Goal: Information Seeking & Learning: Compare options

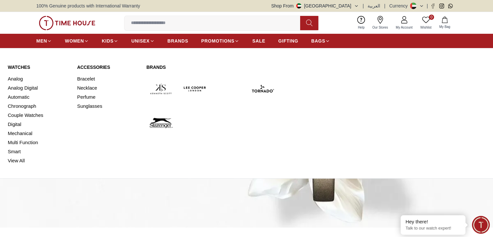
click at [19, 66] on link "Watches" at bounding box center [39, 67] width 62 height 6
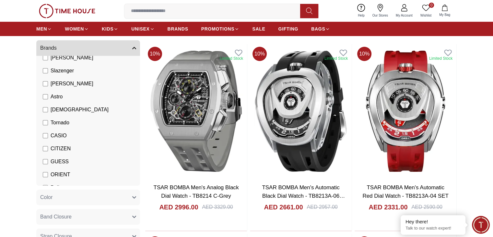
scroll to position [39, 0]
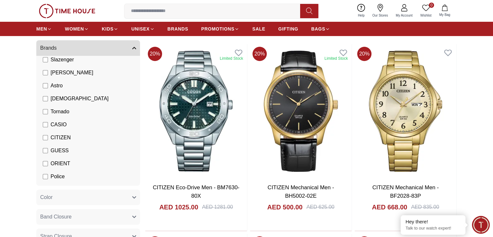
scroll to position [52, 0]
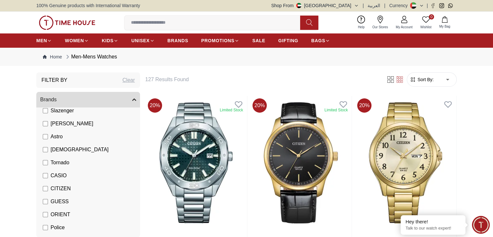
scroll to position [0, 0]
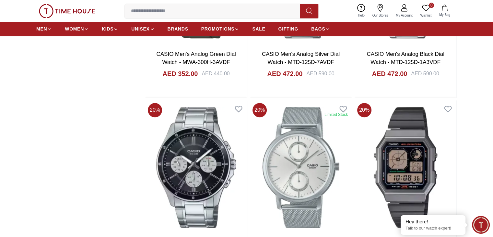
scroll to position [755, 0]
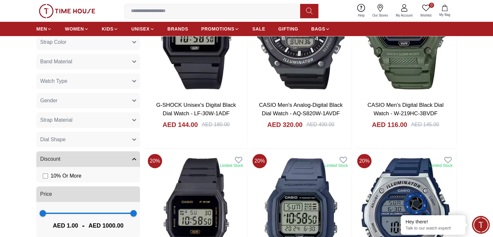
scroll to position [320, 0]
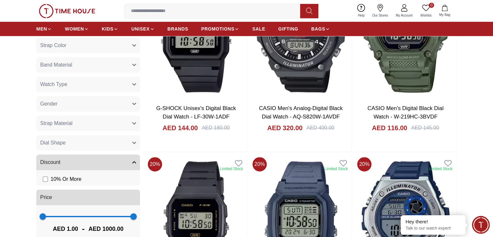
click at [121, 82] on button "Watch Type" at bounding box center [88, 85] width 104 height 16
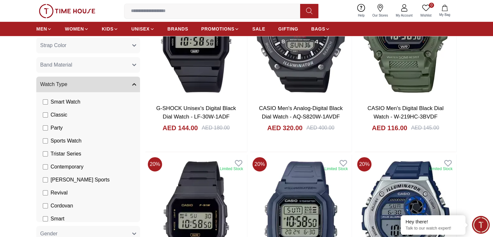
scroll to position [48, 0]
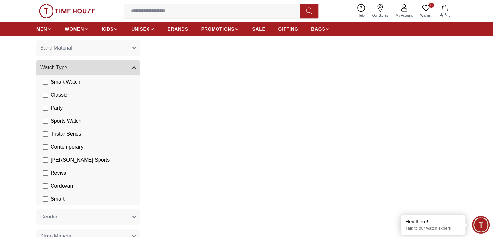
scroll to position [353, 0]
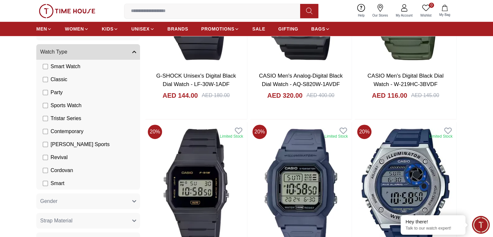
scroll to position [48, 0]
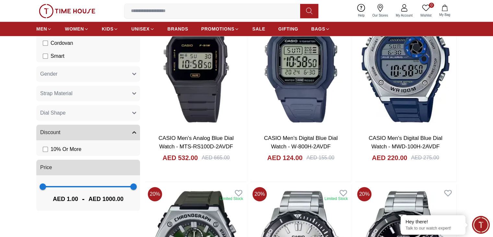
scroll to position [483, 0]
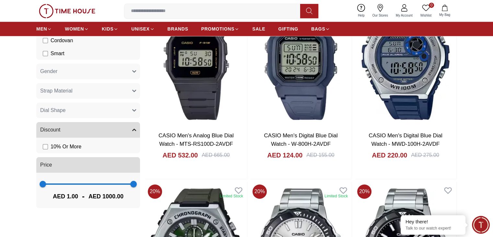
type input "***"
drag, startPoint x: 133, startPoint y: 185, endPoint x: 62, endPoint y: 191, distance: 70.9
click at [62, 191] on div "1 212 AED 1.00 - AED 212.00" at bounding box center [88, 190] width 104 height 35
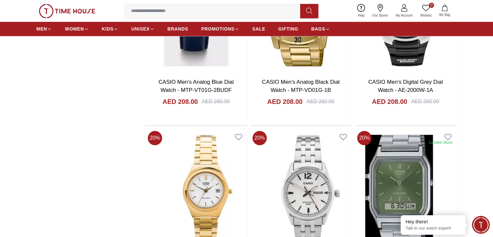
scroll to position [754, 0]
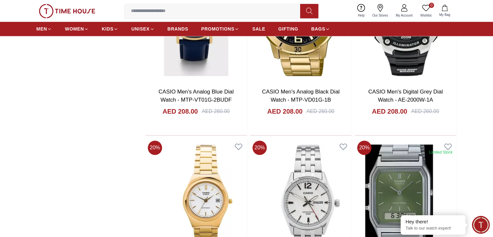
scroll to position [714, 0]
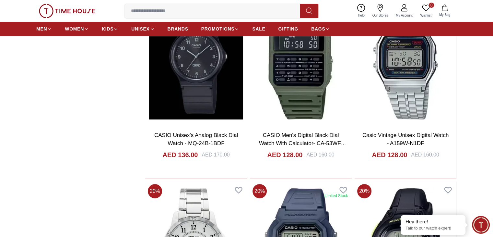
scroll to position [2345, 0]
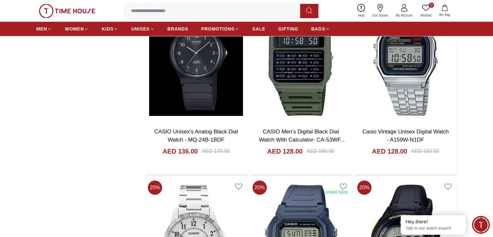
scroll to position [2345, 0]
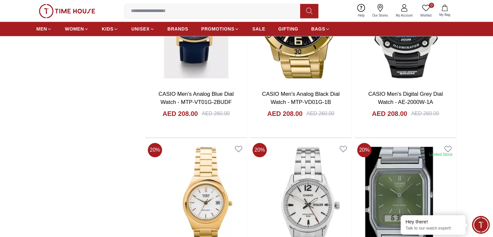
scroll to position [754, 0]
